Goal: Transaction & Acquisition: Book appointment/travel/reservation

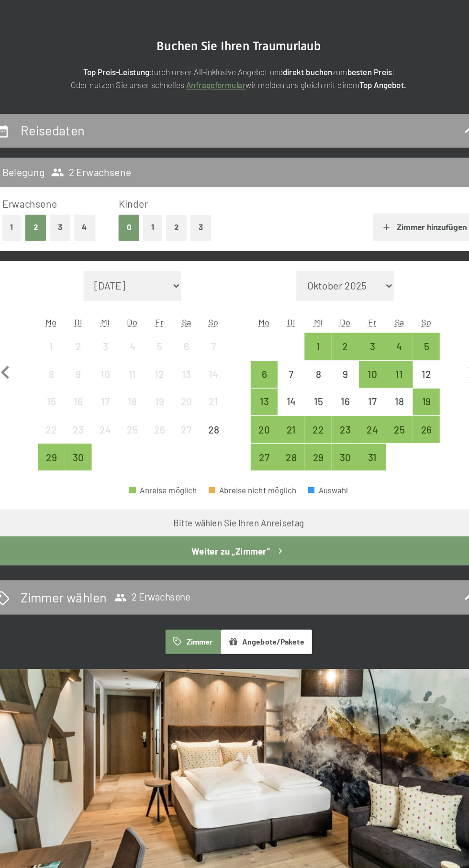
click at [345, 248] on select "Oktober 2025 [DATE] Dezember 2025 Januar 2026 Februar 2026 März 2026 [DATE] Mai…" at bounding box center [316, 244] width 75 height 23
select select "[DATE]"
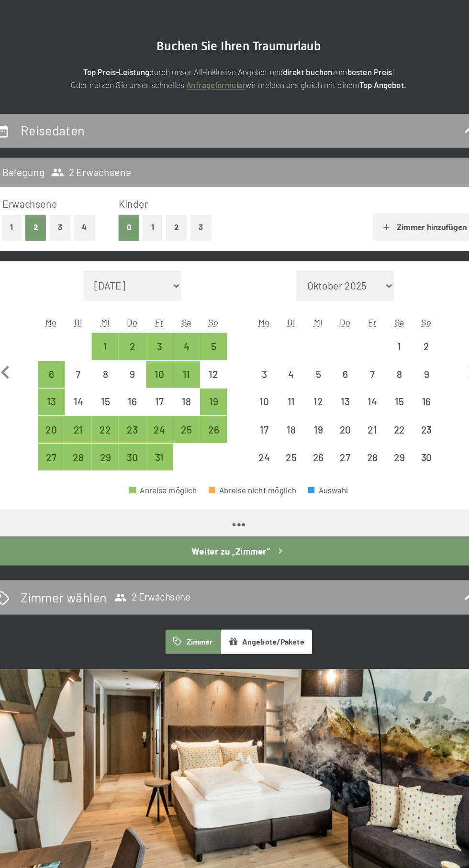
click at [166, 244] on select "[DATE] Oktober 2025 [DATE] Dezember 2025 Januar 2026 Februar 2026 März 2026 [DA…" at bounding box center [153, 244] width 75 height 23
select select "[DATE]"
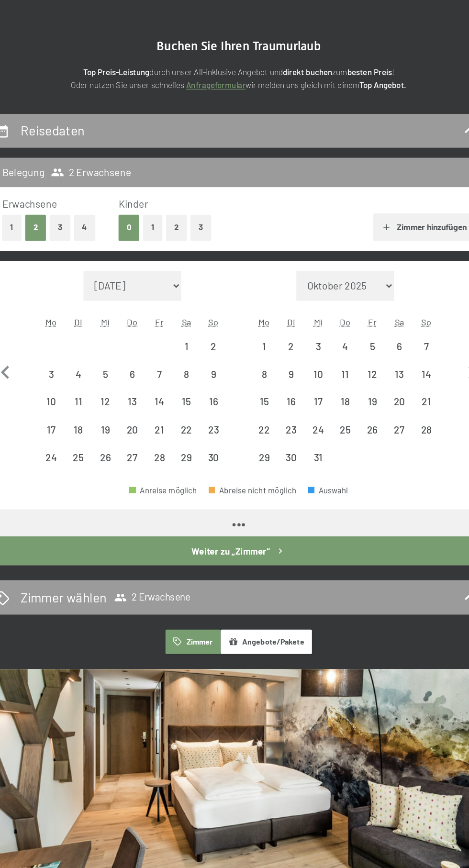
select select "[DATE]"
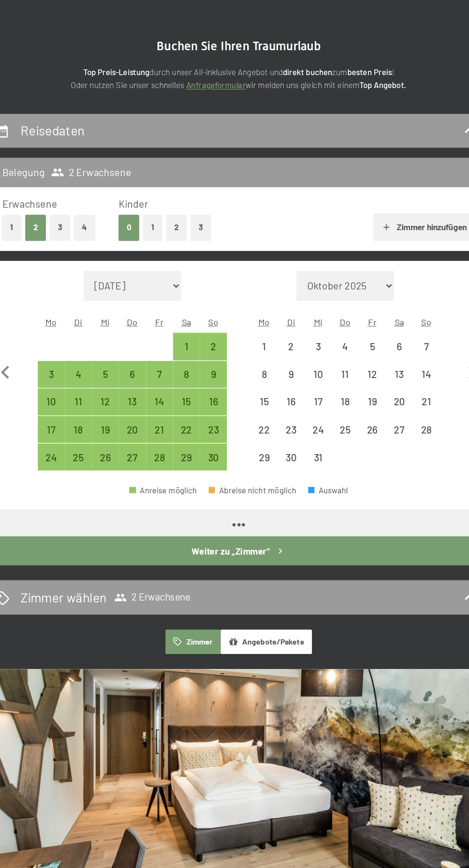
select select "[DATE]"
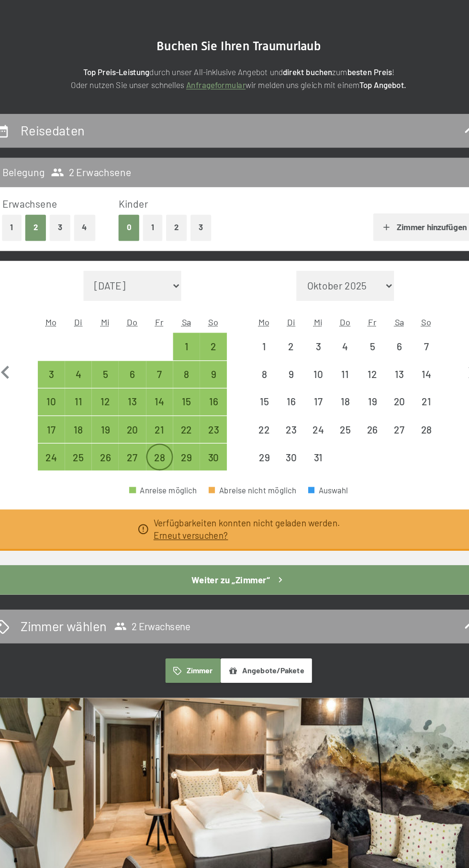
click at [172, 379] on div "28" at bounding box center [174, 381] width 19 height 19
select select "[DATE]"
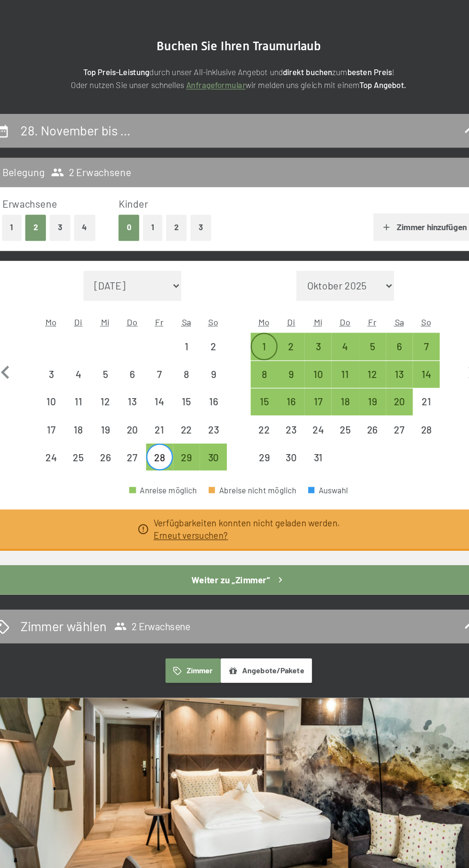
click at [254, 290] on div "1" at bounding box center [254, 296] width 19 height 19
select select "[DATE]"
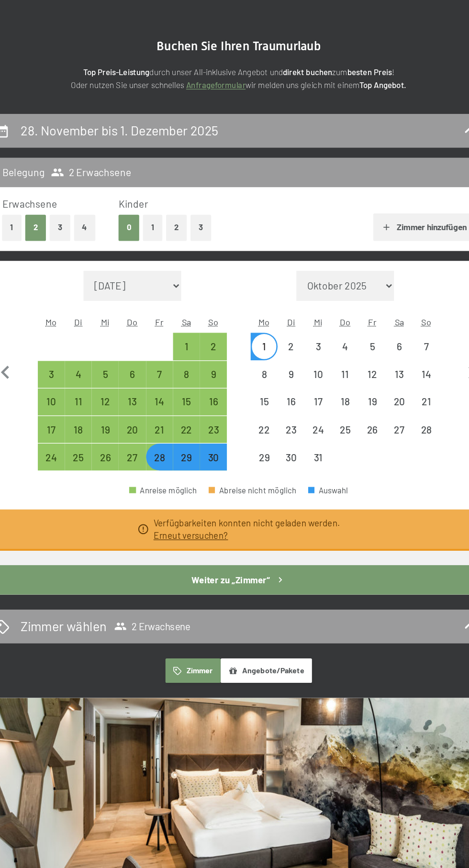
click at [243, 478] on button "Weiter zu „Zimmer“" at bounding box center [234, 469] width 385 height 22
select select "[DATE]"
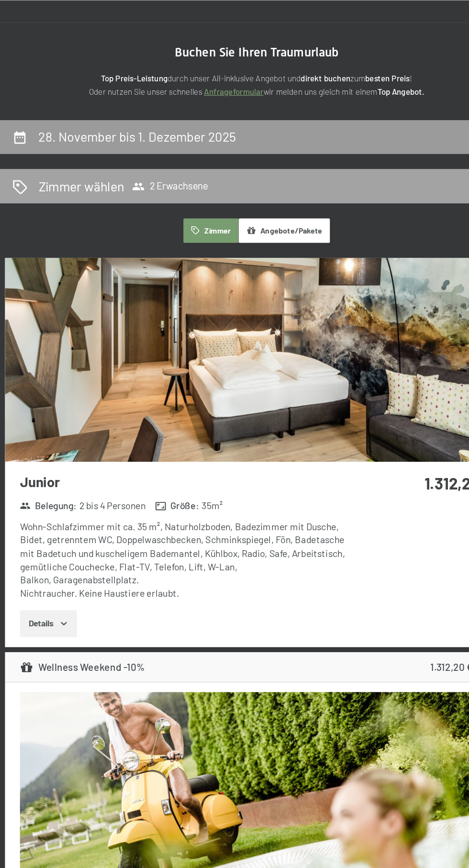
click at [188, 165] on span "2 Erwachsene" at bounding box center [168, 164] width 58 height 10
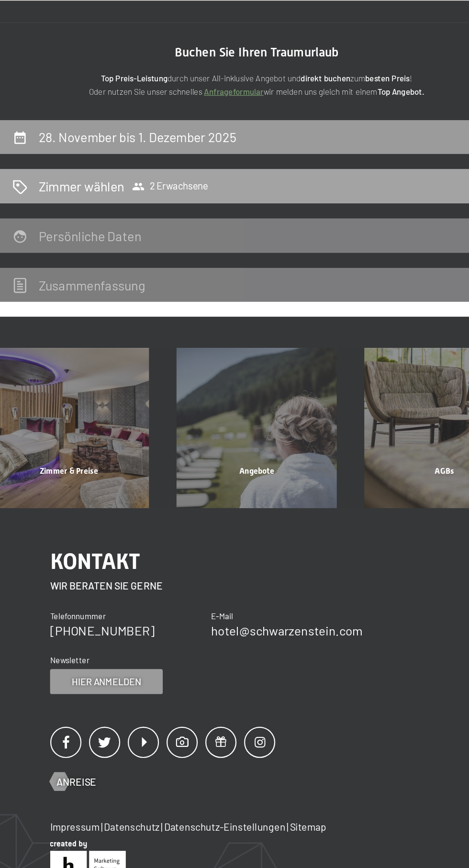
click at [182, 172] on div "Zimmer wählen 2 Erwachsene" at bounding box center [234, 163] width 393 height 26
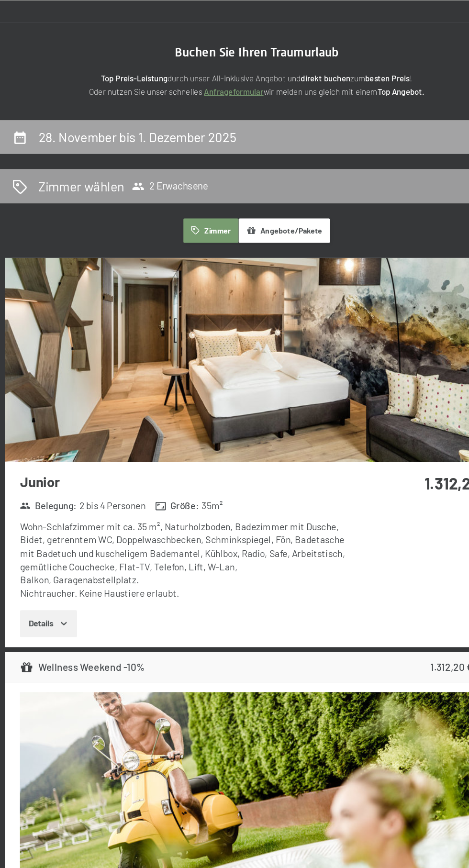
click at [183, 124] on h2 "28. November bis 1. Dezember 2025" at bounding box center [143, 126] width 151 height 12
select select "[DATE]"
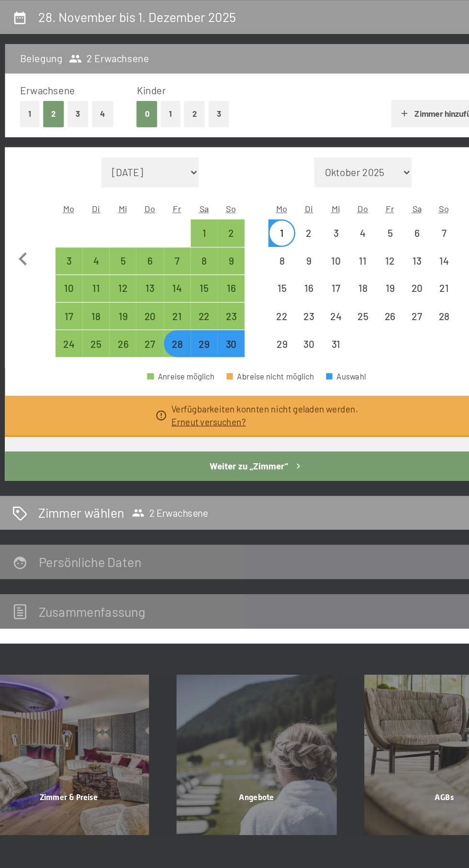
click at [187, 200] on button "2" at bounding box center [187, 200] width 16 height 20
select select "[DATE]"
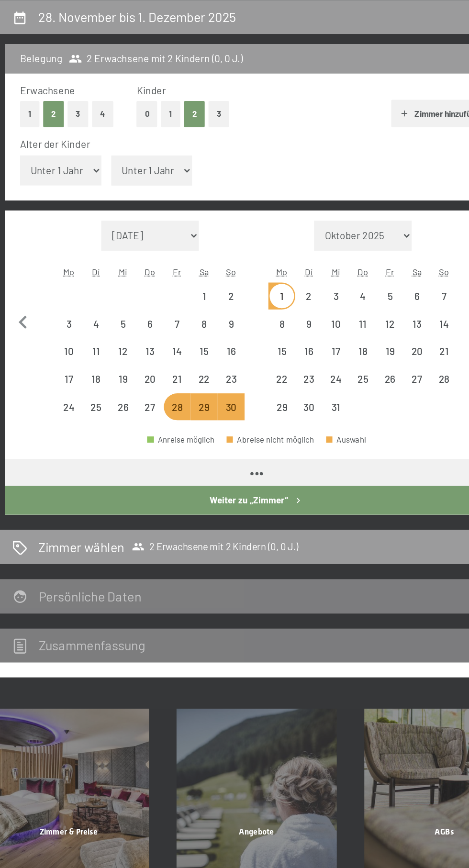
click at [159, 243] on select "Unter 1 Jahr 1 Jahr 2 Jahre 3 Jahre 4 Jahre 5 Jahre 6 Jahre 7 Jahre 8 Jahre 9 J…" at bounding box center [154, 243] width 62 height 23
select select "12"
click at [123, 232] on select "Unter 1 Jahr 1 Jahr 2 Jahre 3 Jahre 4 Jahre 5 Jahre 6 Jahre 7 Jahre 8 Jahre 9 J…" at bounding box center [154, 243] width 62 height 23
select select "[DATE]"
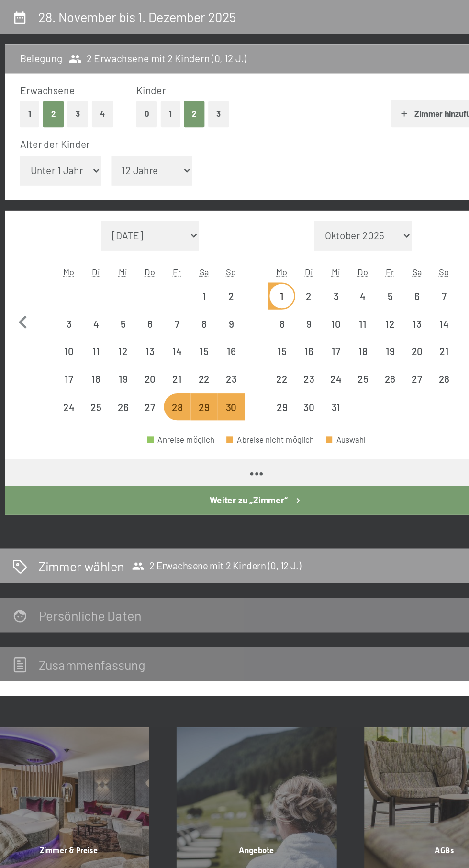
click at [83, 247] on select "Unter 1 Jahr 1 Jahr 2 Jahre 3 Jahre 4 Jahre 5 Jahre 6 Jahre 7 Jahre 8 Jahre 9 J…" at bounding box center [85, 243] width 62 height 23
select select "[DATE]"
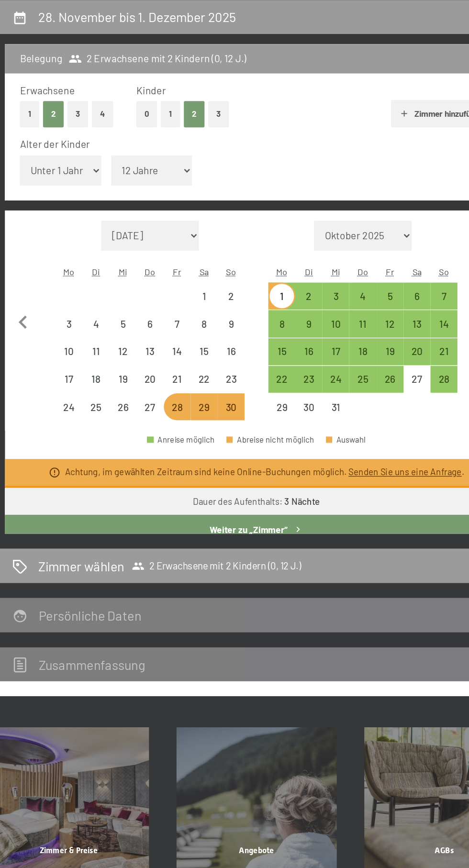
select select "12"
click at [54, 232] on select "Unter 1 Jahr 1 Jahr 2 Jahre 3 Jahre 4 Jahre 5 Jahre 6 Jahre 7 Jahre 8 Jahre 9 J…" at bounding box center [85, 243] width 62 height 23
select select "[DATE]"
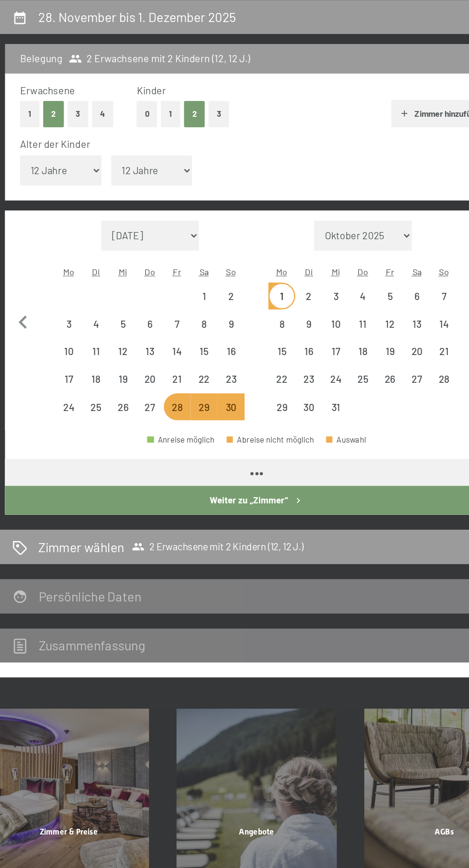
click at [269, 504] on button "Weiter zu „Zimmer“" at bounding box center [234, 495] width 385 height 22
select select "[DATE]"
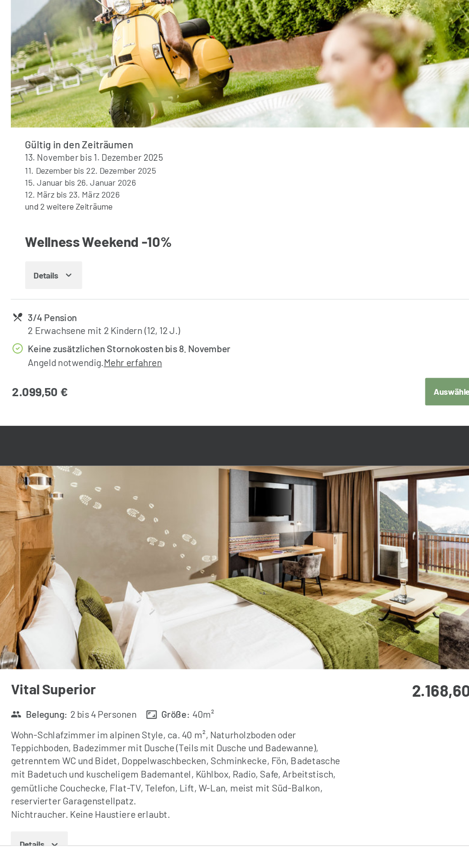
scroll to position [381, 0]
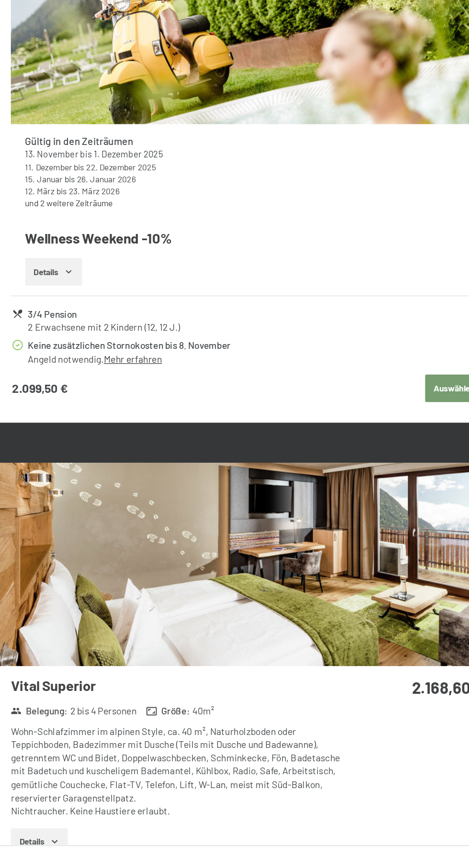
click at [88, 861] on icon "button" at bounding box center [87, 865] width 8 height 8
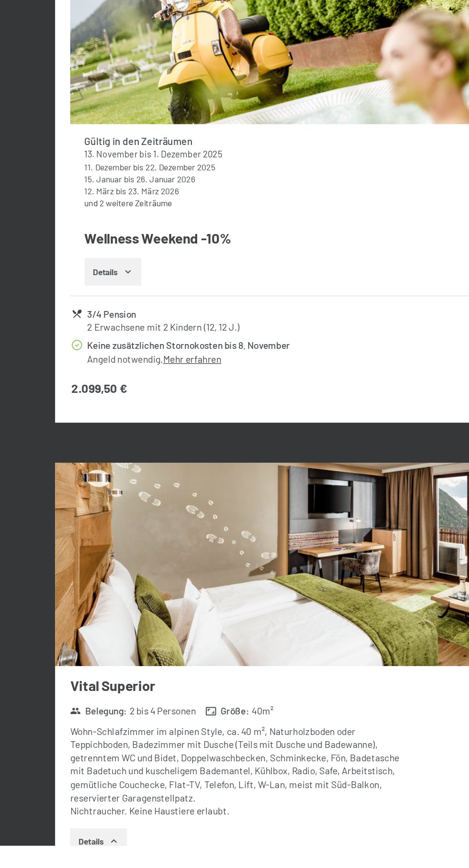
click at [88, 861] on icon "button" at bounding box center [87, 865] width 8 height 8
click at [213, 656] on img at bounding box center [234, 653] width 385 height 156
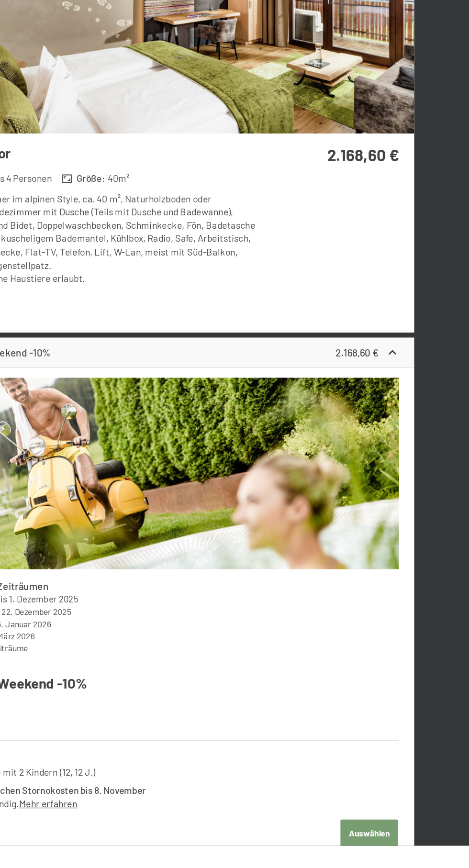
scroll to position [806, 0]
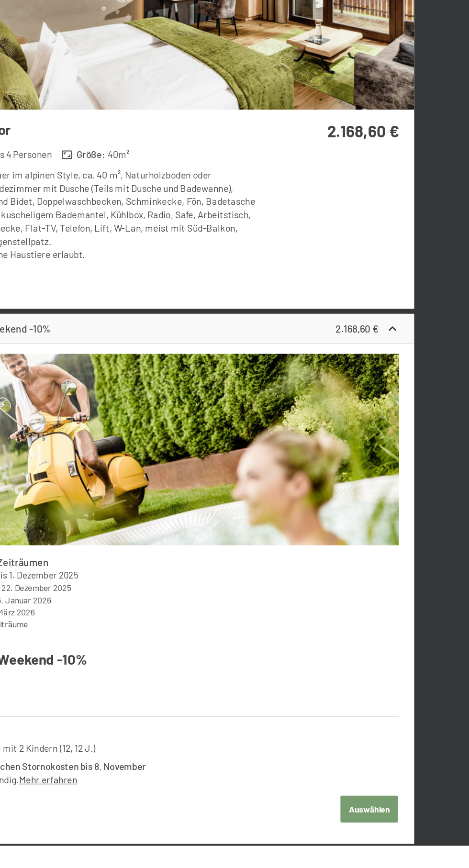
click at [396, 839] on button "Auswählen" at bounding box center [392, 840] width 44 height 21
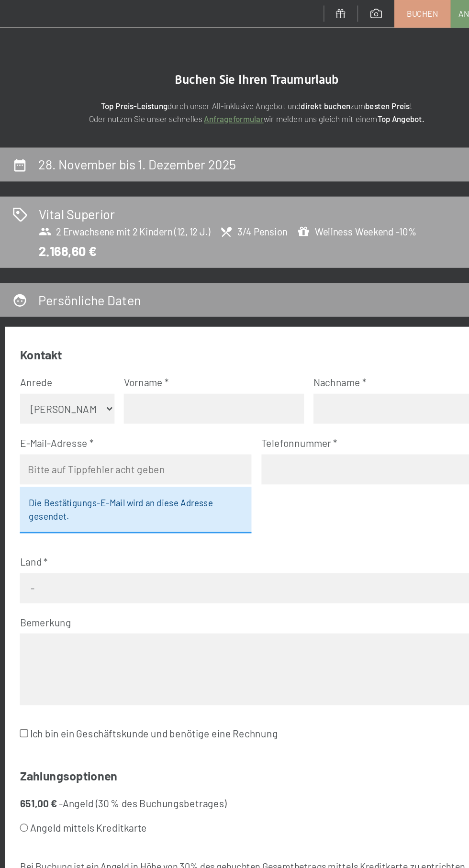
click at [129, 180] on span "2 Erwachsene mit 2 Kindern (12, 12 J.)" at bounding box center [133, 177] width 131 height 10
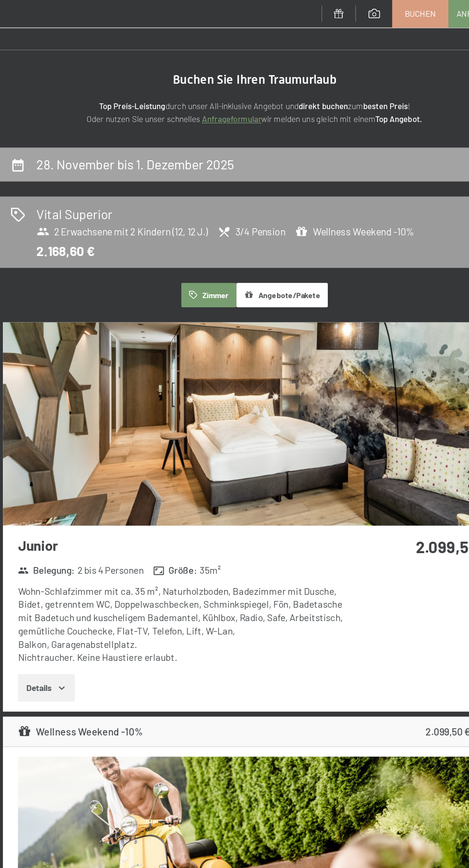
click at [188, 135] on div "28. November bis 1. Dezember 2025" at bounding box center [234, 126] width 393 height 26
select select "12"
select select "[DATE]"
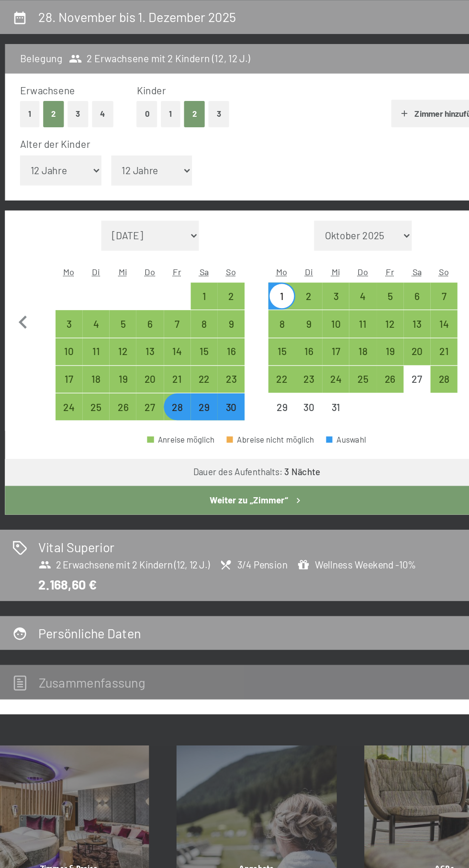
click at [174, 424] on div "28" at bounding box center [174, 429] width 19 height 19
select select "[DATE]"
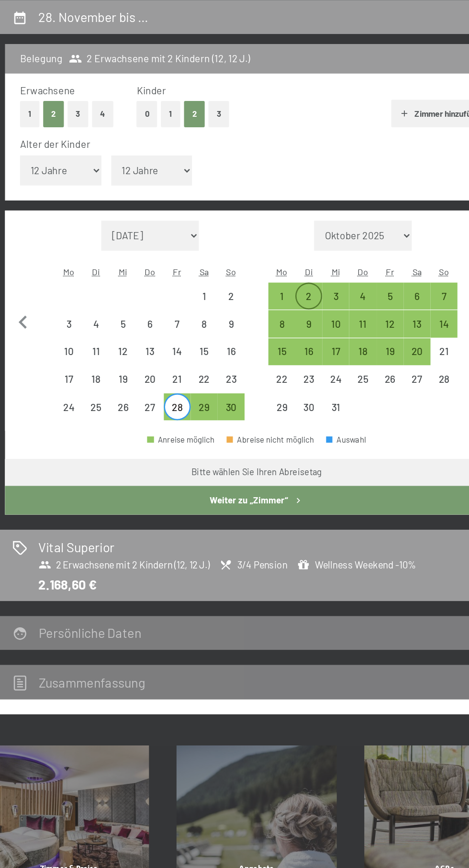
click at [272, 337] on div "2" at bounding box center [274, 345] width 19 height 19
select select "[DATE]"
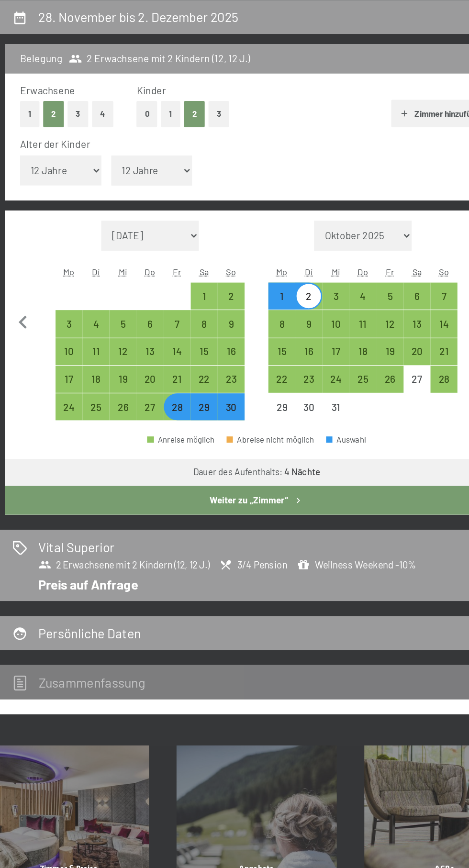
click at [262, 502] on button "Weiter zu „Zimmer“" at bounding box center [234, 495] width 385 height 22
select select "[DATE]"
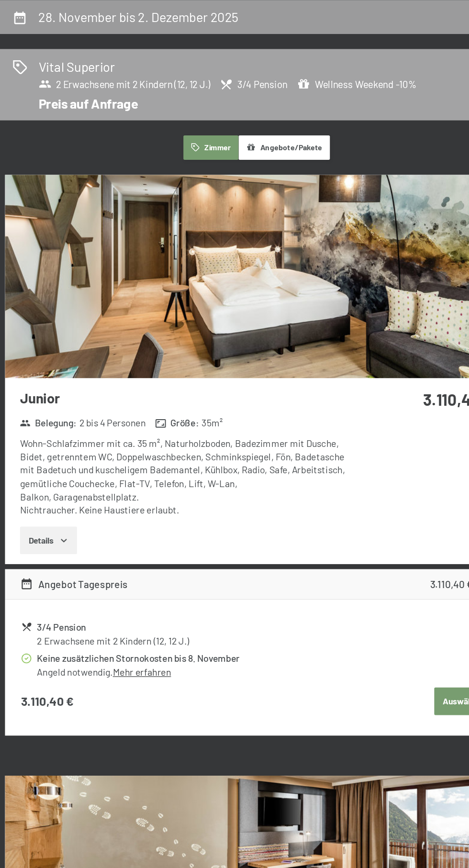
click at [187, 171] on span "Vital Superior 2 Erwachsene mit 2 Kindern (12, 12 J.) 3/4 Pension Wellness Week…" at bounding box center [230, 170] width 325 height 26
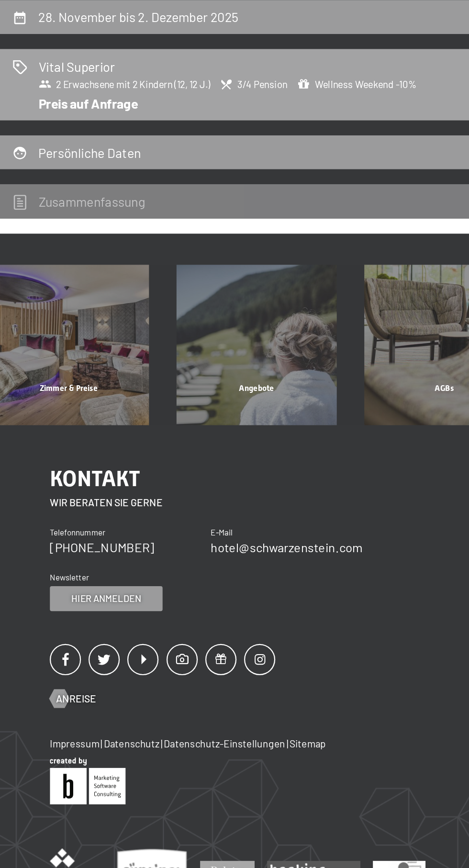
click at [223, 188] on div "Vital Superior 2 Erwachsene mit 2 Kindern (12, 12 J.) 3/4 Pension Wellness Week…" at bounding box center [234, 178] width 373 height 42
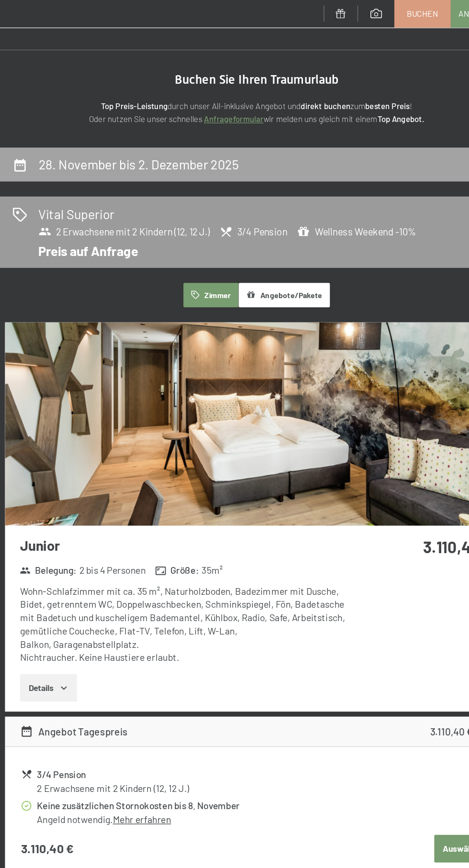
click at [222, 131] on div "28. November bis 2. Dezember 2025" at bounding box center [146, 126] width 157 height 14
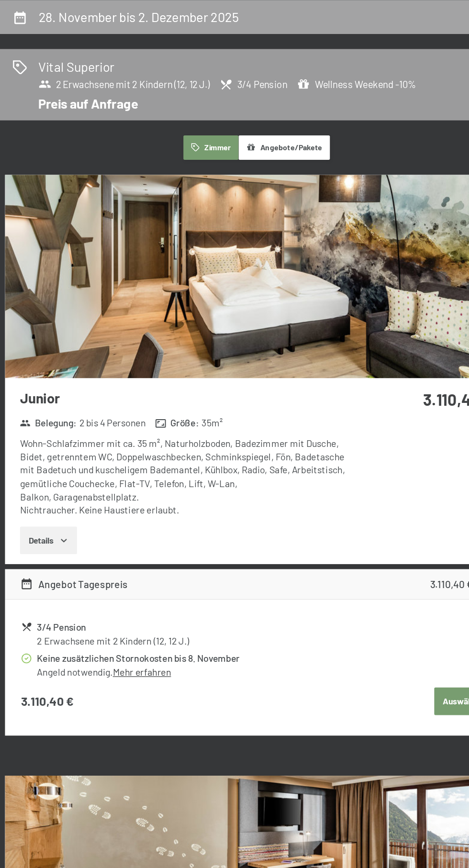
select select "12"
select select "[DATE]"
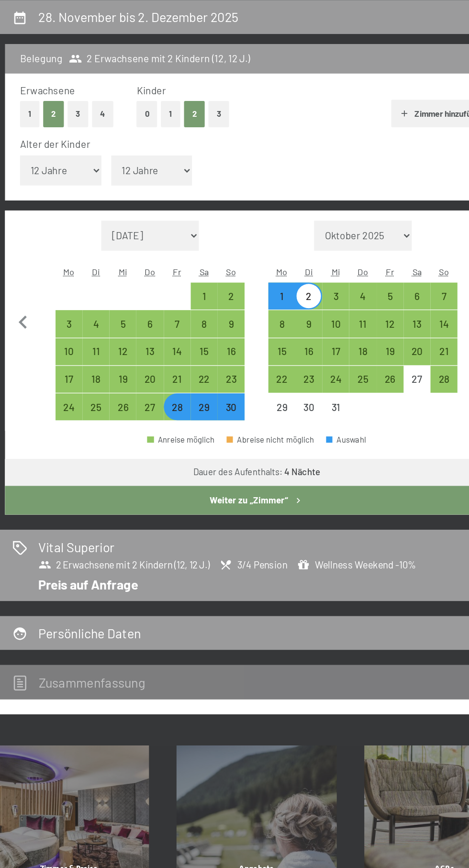
click at [174, 424] on div "28" at bounding box center [174, 429] width 19 height 19
select select "[DATE]"
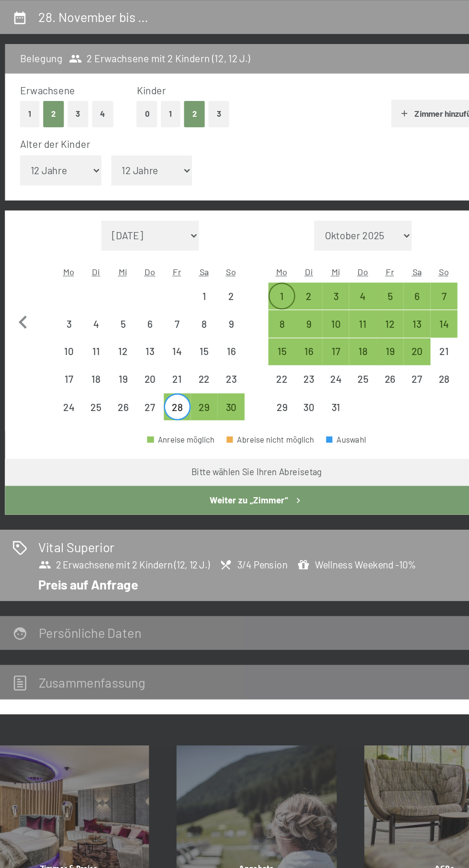
click at [253, 336] on div "1" at bounding box center [254, 345] width 19 height 19
select select "[DATE]"
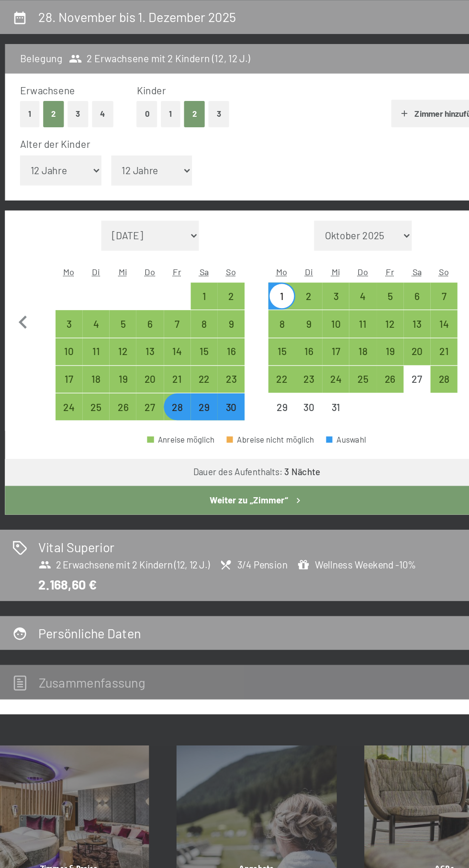
click at [289, 503] on button "Weiter zu „Zimmer“" at bounding box center [234, 495] width 385 height 22
select select "[DATE]"
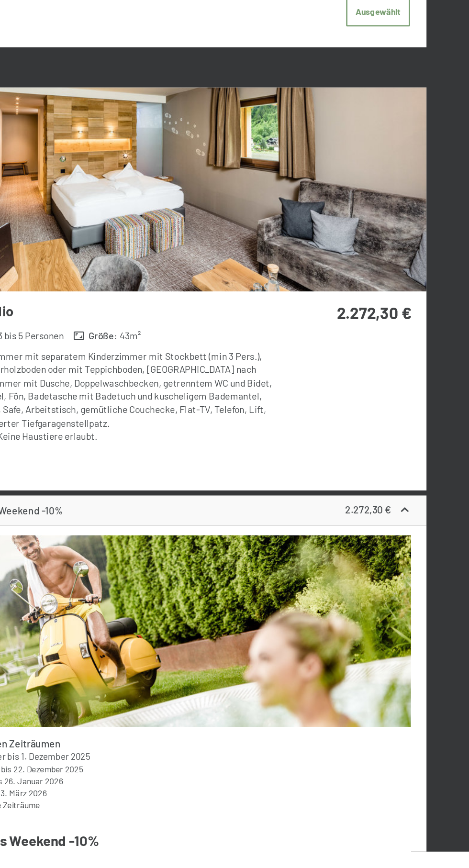
scroll to position [1515, 0]
